Goal: Transaction & Acquisition: Download file/media

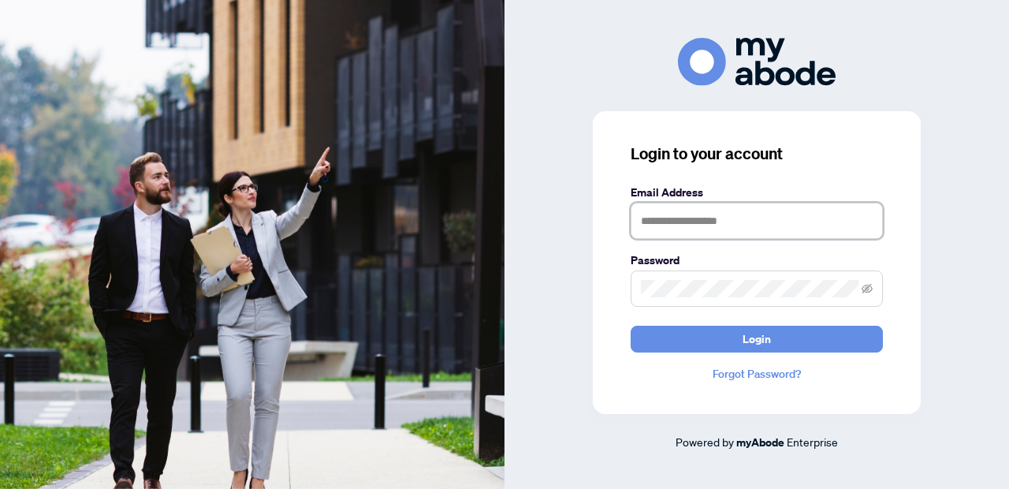
type input "**********"
click at [757, 338] on button "Login" at bounding box center [756, 338] width 252 height 27
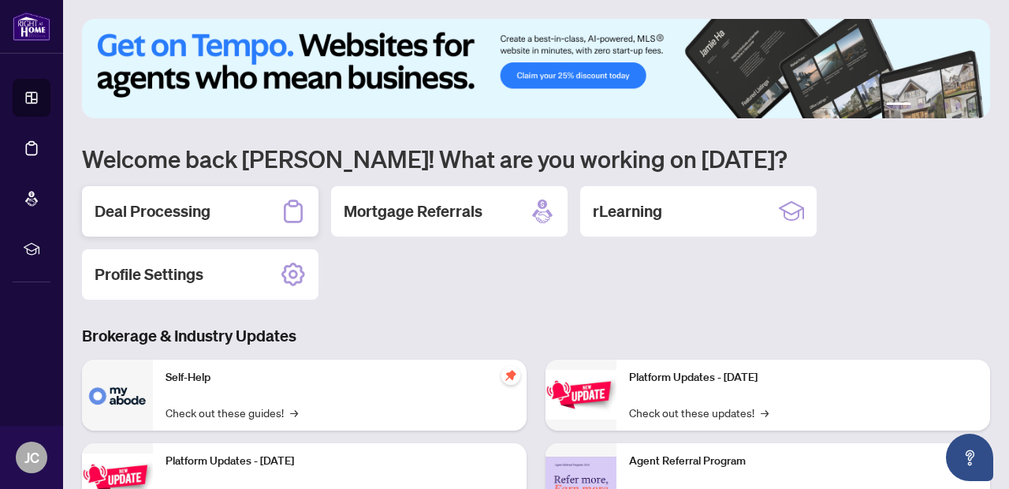
click at [196, 211] on h2 "Deal Processing" at bounding box center [153, 211] width 116 height 22
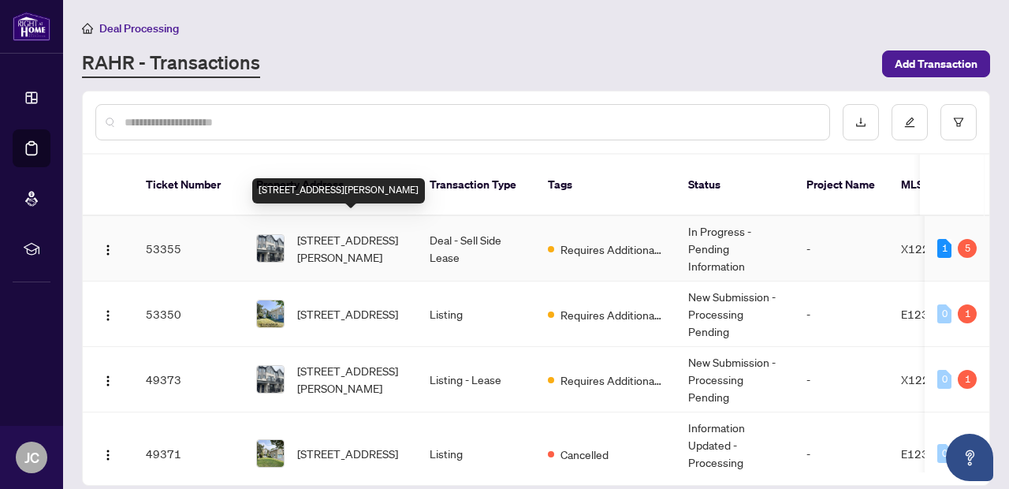
click at [366, 231] on span "1204-160 Densmore Rd, Cobourg, Ontario K9A 4J9, Canada" at bounding box center [350, 248] width 107 height 35
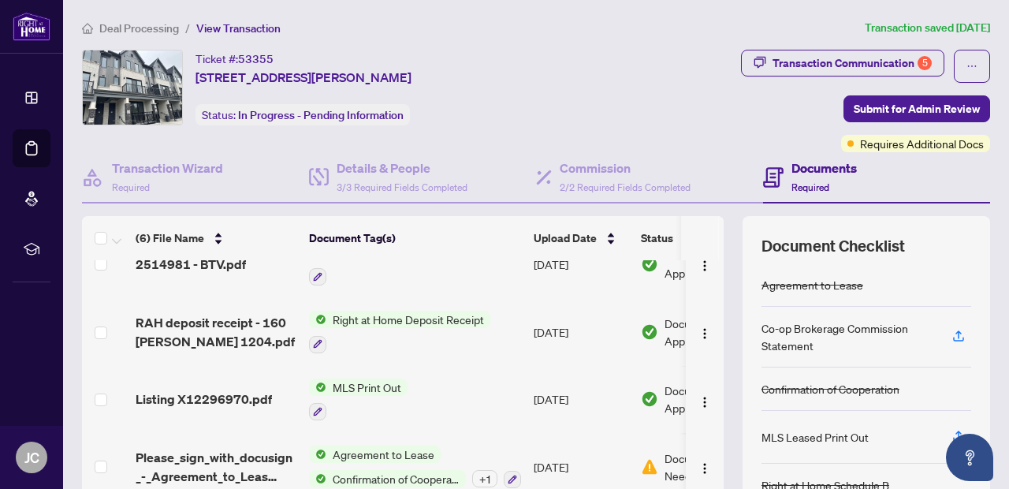
scroll to position [87, 0]
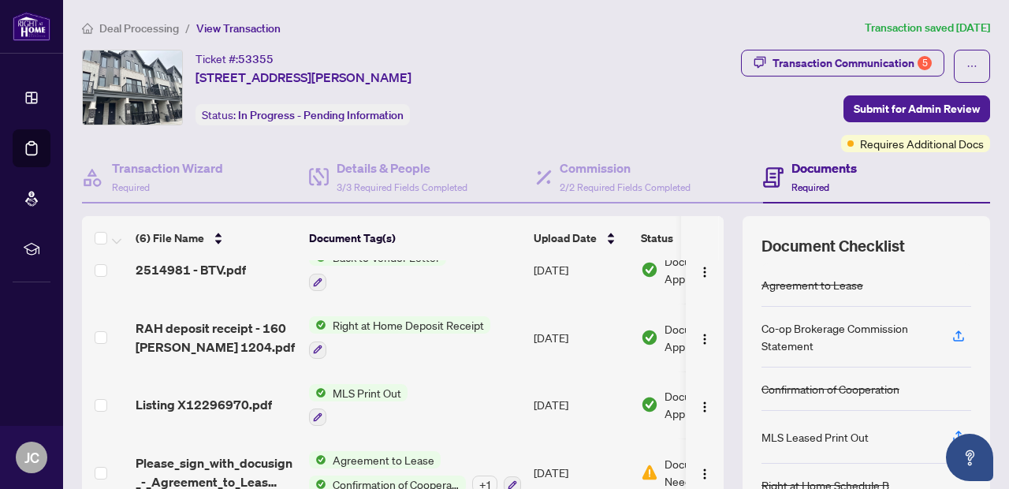
click at [355, 330] on span "Right at Home Deposit Receipt" at bounding box center [408, 324] width 164 height 17
click at [702, 345] on button "button" at bounding box center [704, 337] width 25 height 25
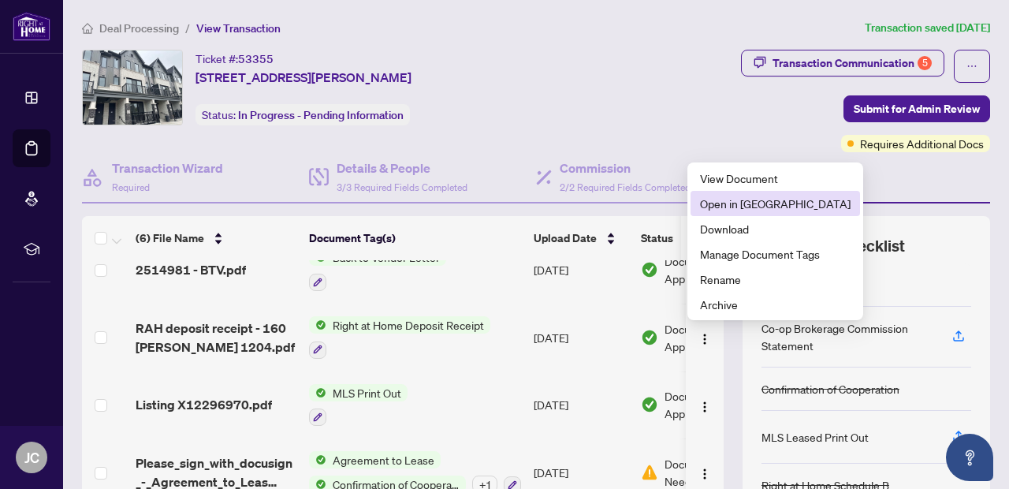
click at [728, 206] on span "Open in New Tab" at bounding box center [775, 203] width 151 height 17
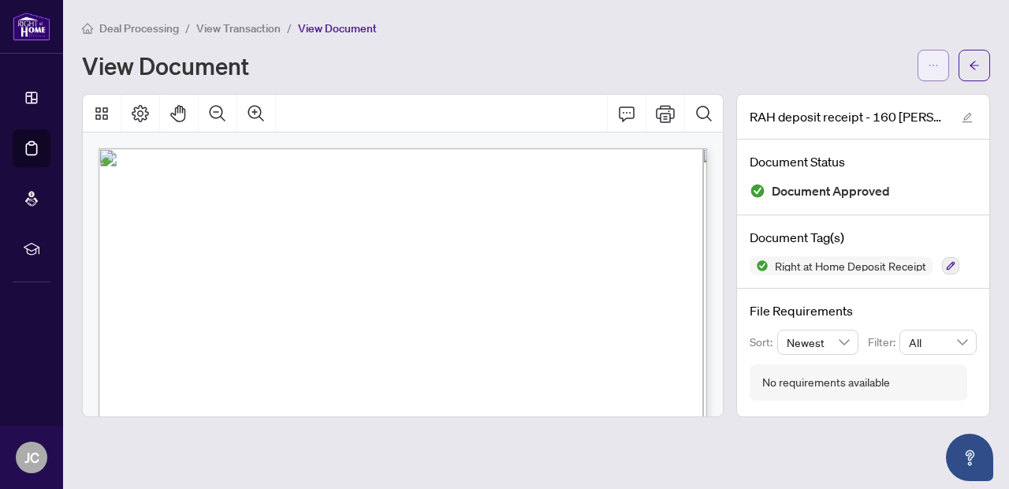
click at [937, 68] on icon "ellipsis" at bounding box center [933, 65] width 11 height 11
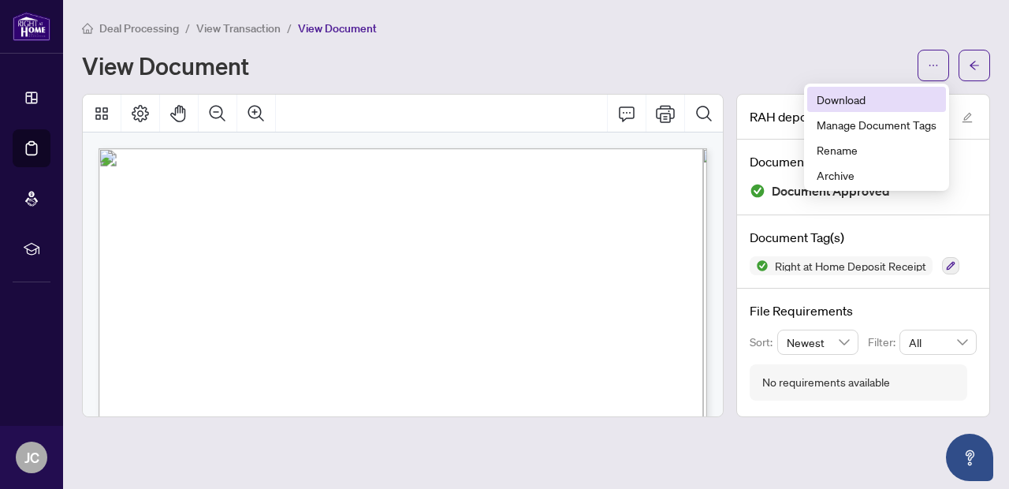
click at [830, 99] on span "Download" at bounding box center [876, 99] width 120 height 17
